Goal: Information Seeking & Learning: Learn about a topic

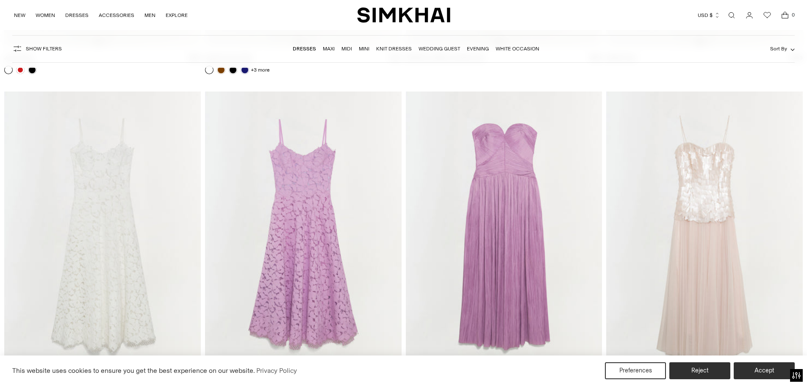
scroll to position [8896, 0]
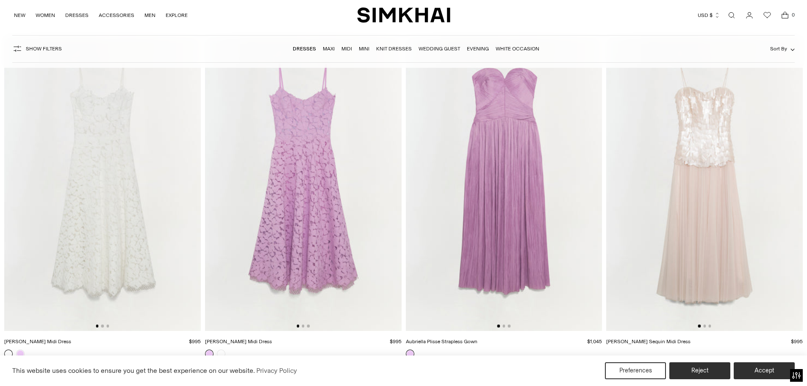
click at [468, 48] on link "Evening" at bounding box center [478, 49] width 22 height 6
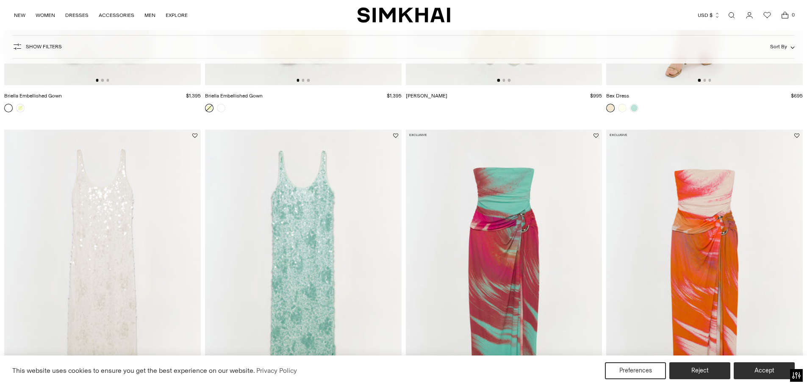
scroll to position [2118, 0]
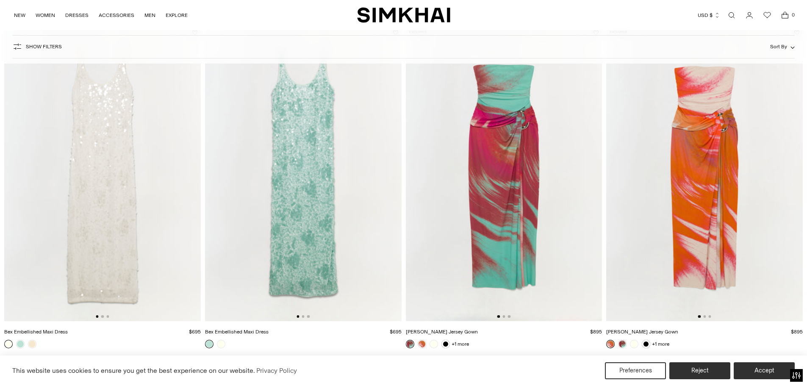
click at [700, 148] on img at bounding box center [704, 174] width 197 height 295
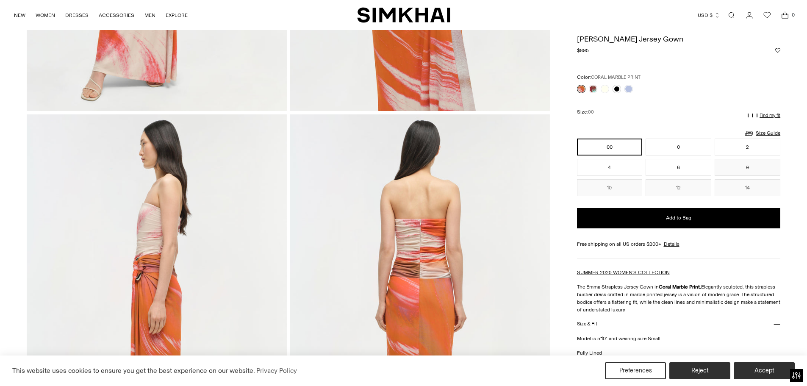
scroll to position [339, 0]
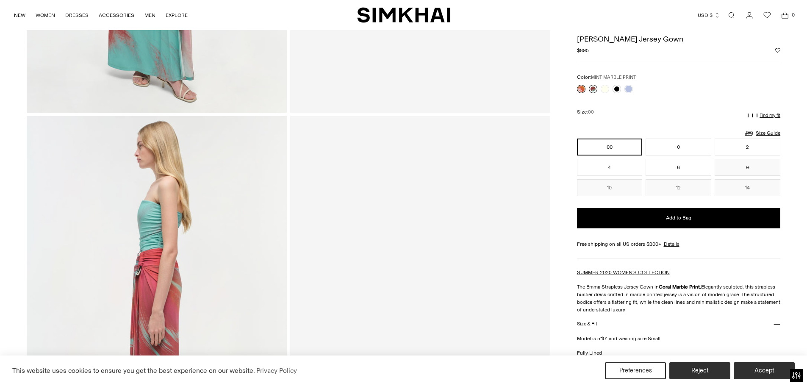
click at [592, 90] on link at bounding box center [593, 89] width 8 height 8
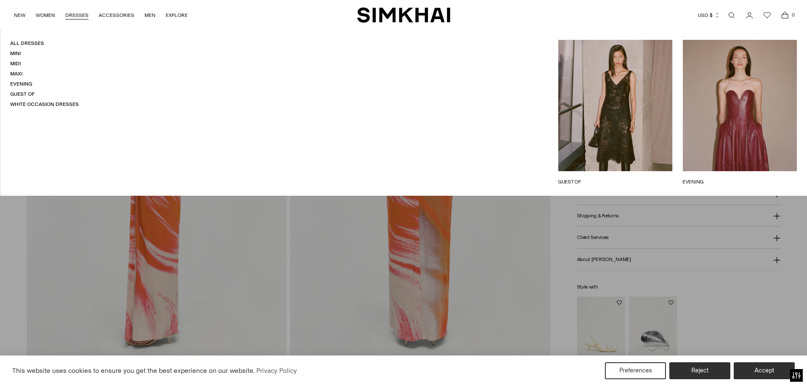
scroll to position [616, 0]
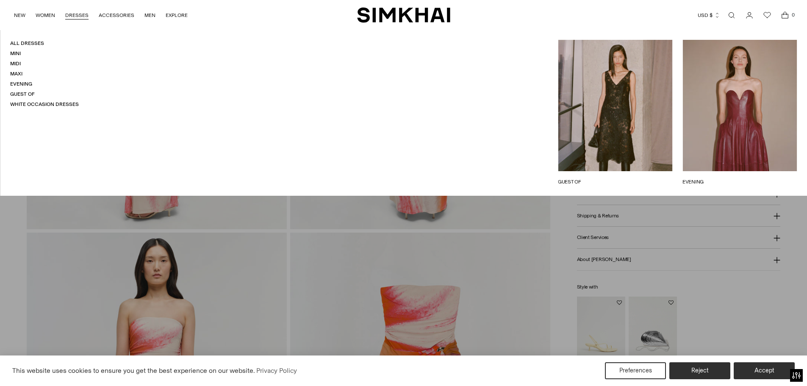
click at [762, 178] on link "EVENING" at bounding box center [739, 182] width 114 height 8
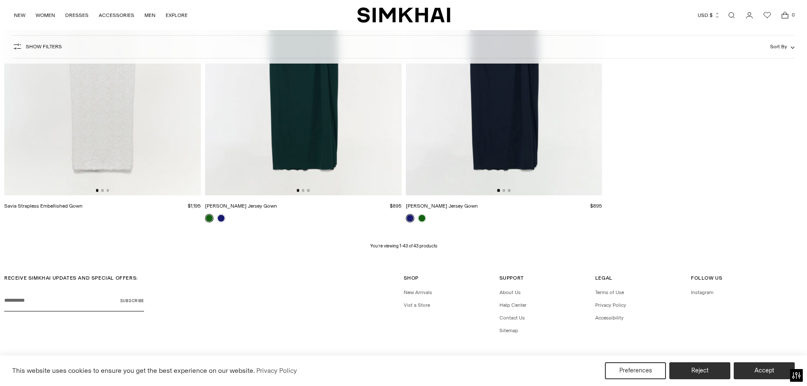
scroll to position [3617, 0]
